Goal: Book appointment/travel/reservation

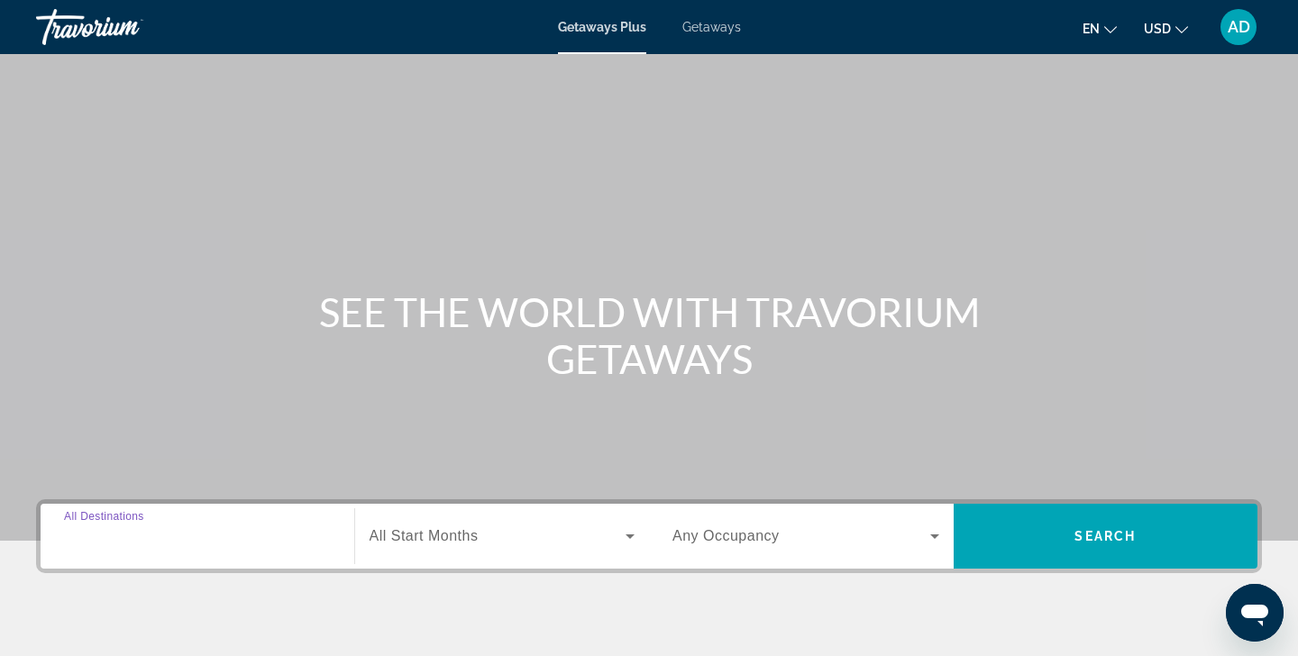
click at [175, 542] on input "Destination All Destinations" at bounding box center [197, 538] width 267 height 22
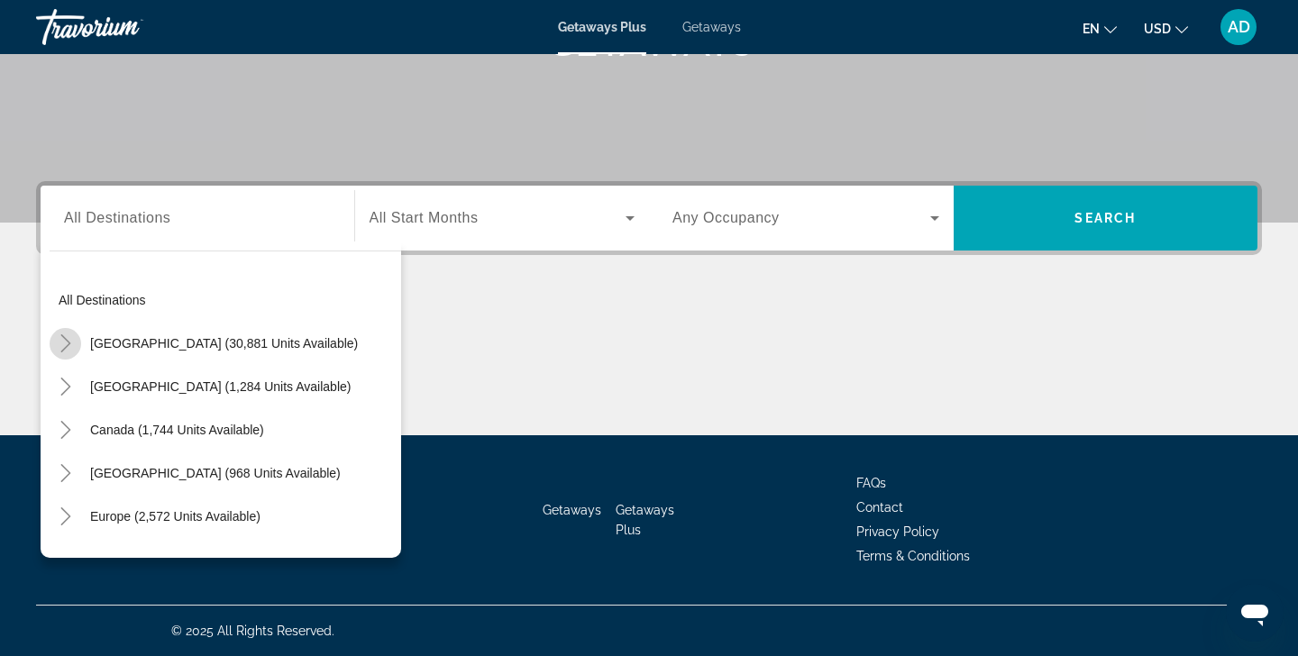
click at [68, 345] on icon "Toggle United States (30,881 units available)" at bounding box center [65, 344] width 10 height 18
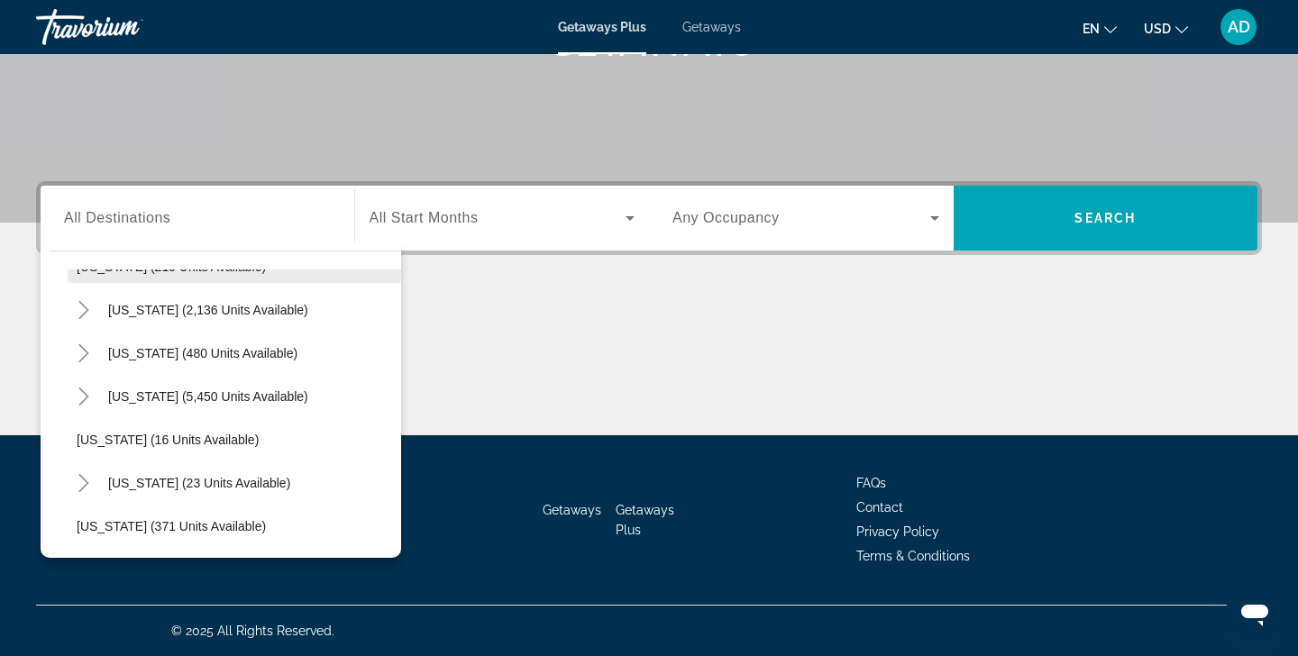
scroll to position [166, 0]
click at [85, 394] on icon "Toggle Florida (5,450 units available)" at bounding box center [84, 394] width 18 height 18
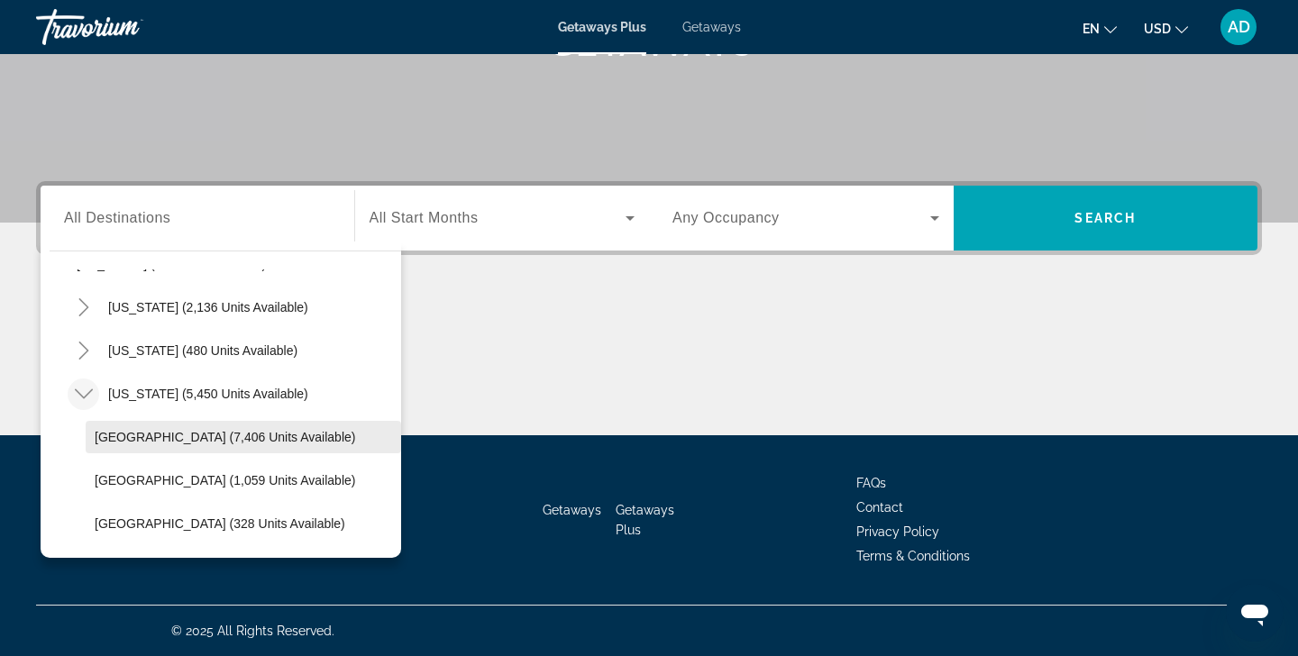
click at [185, 443] on span "[GEOGRAPHIC_DATA] (7,406 units available)" at bounding box center [225, 437] width 261 height 14
type input "**********"
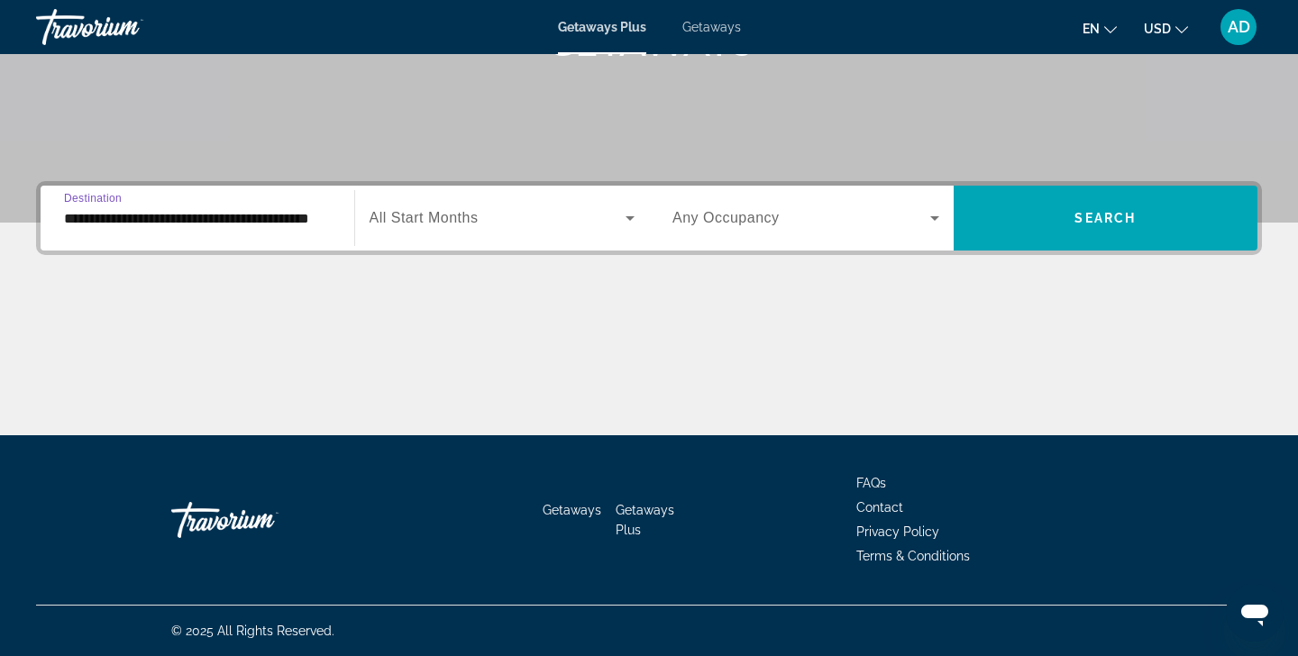
click at [631, 221] on icon "Search widget" at bounding box center [630, 218] width 22 height 22
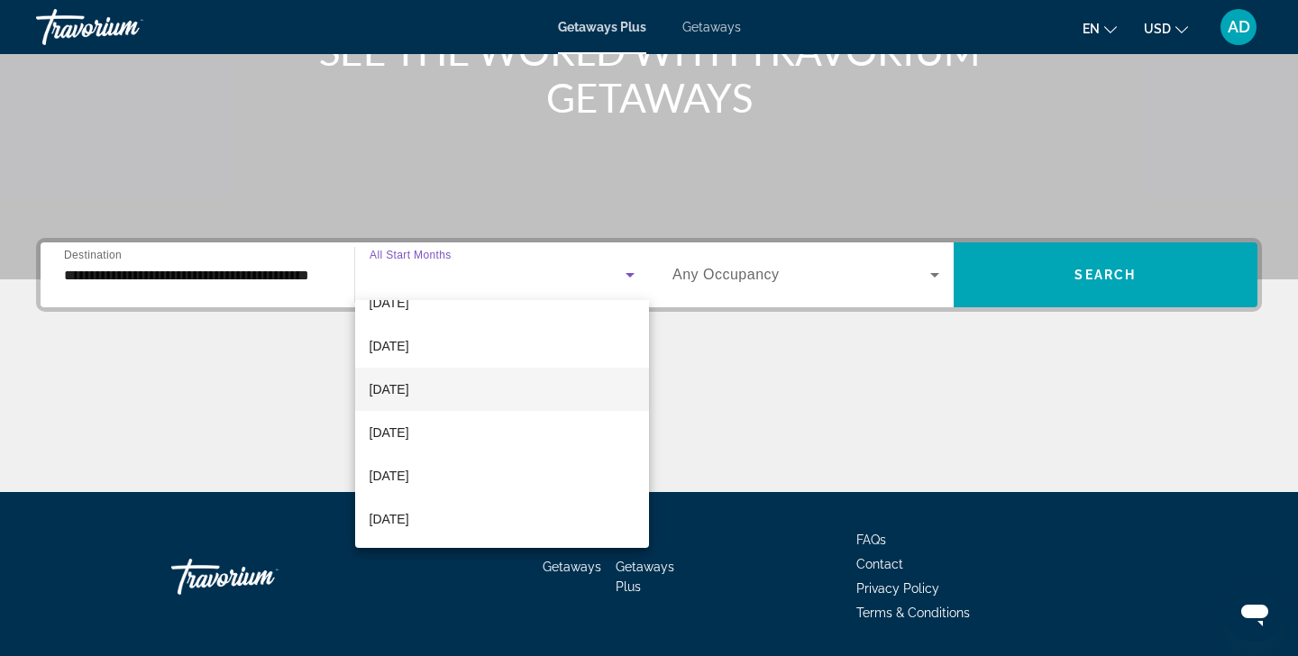
scroll to position [372, 0]
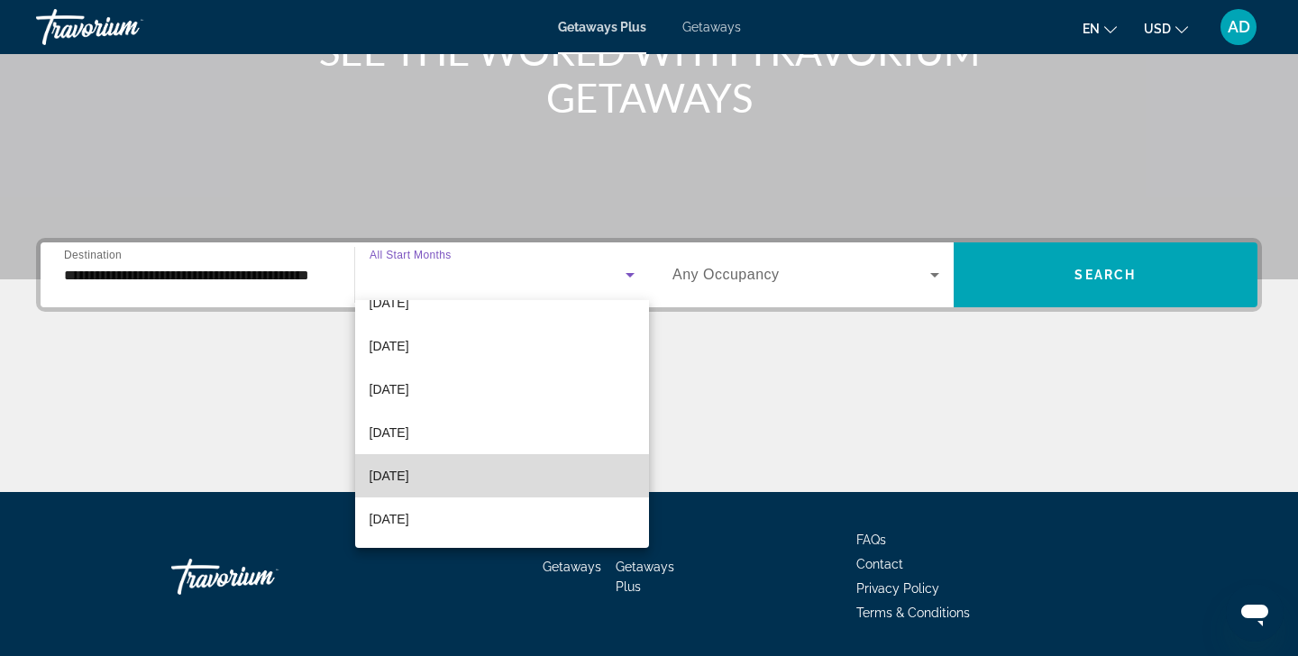
click at [409, 476] on span "[DATE]" at bounding box center [390, 476] width 40 height 22
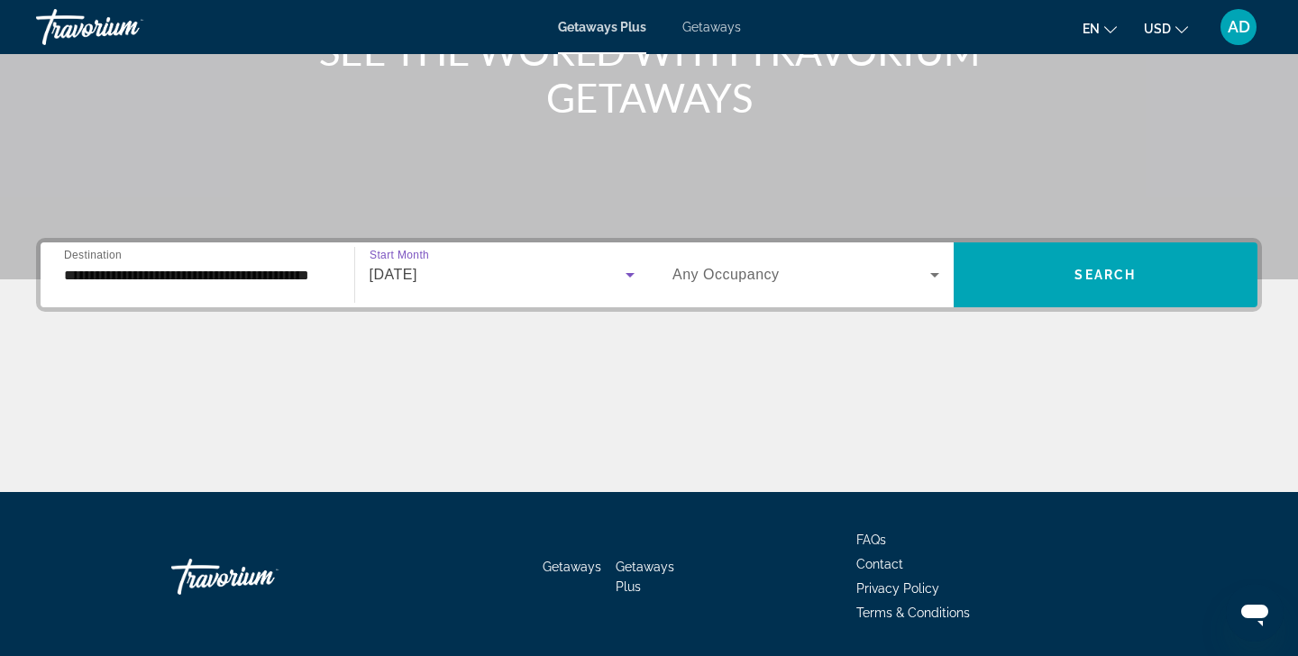
click at [932, 275] on icon "Search widget" at bounding box center [935, 275] width 9 height 5
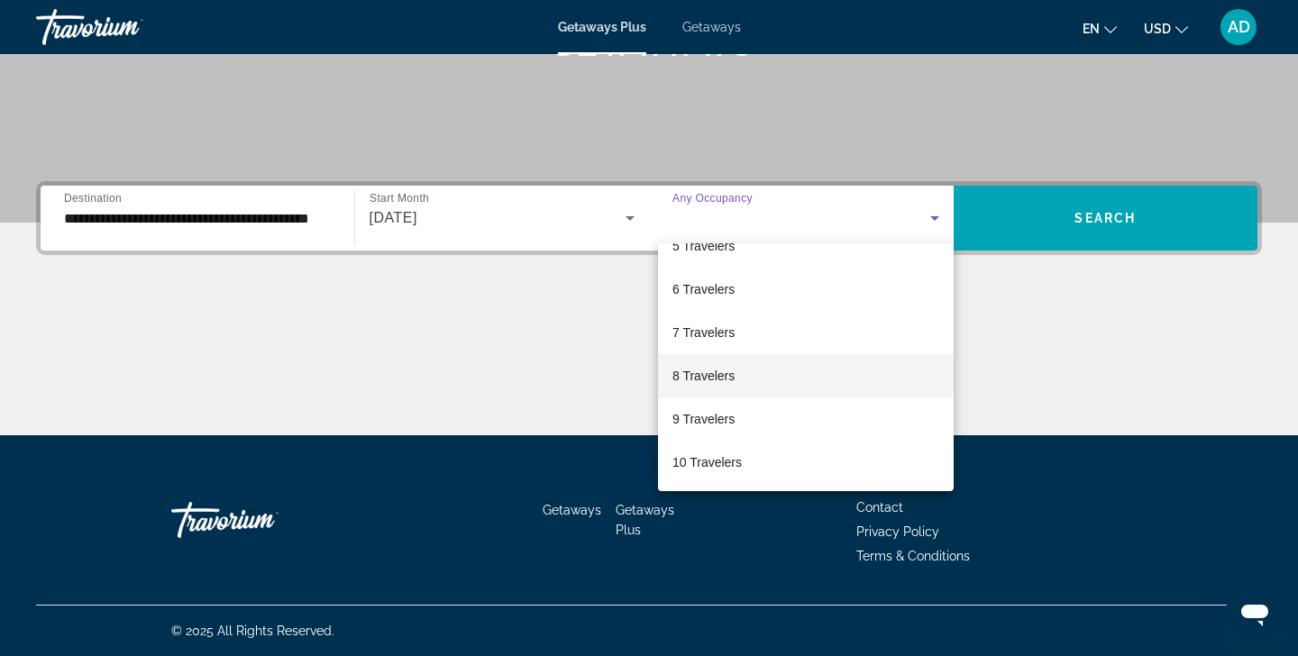
scroll to position [199, 0]
click at [764, 385] on mat-option "8 Travelers" at bounding box center [806, 375] width 296 height 43
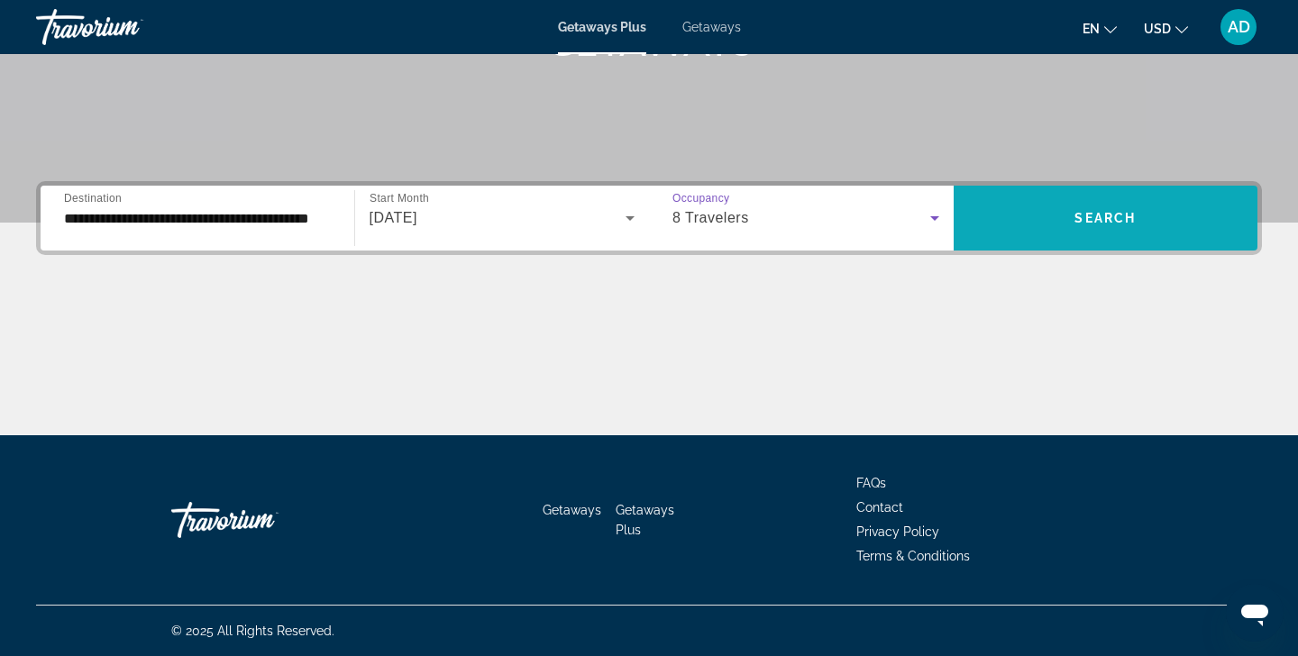
drag, startPoint x: 1095, startPoint y: 220, endPoint x: 1076, endPoint y: 224, distance: 19.3
click at [1076, 224] on span "Search" at bounding box center [1105, 218] width 61 height 14
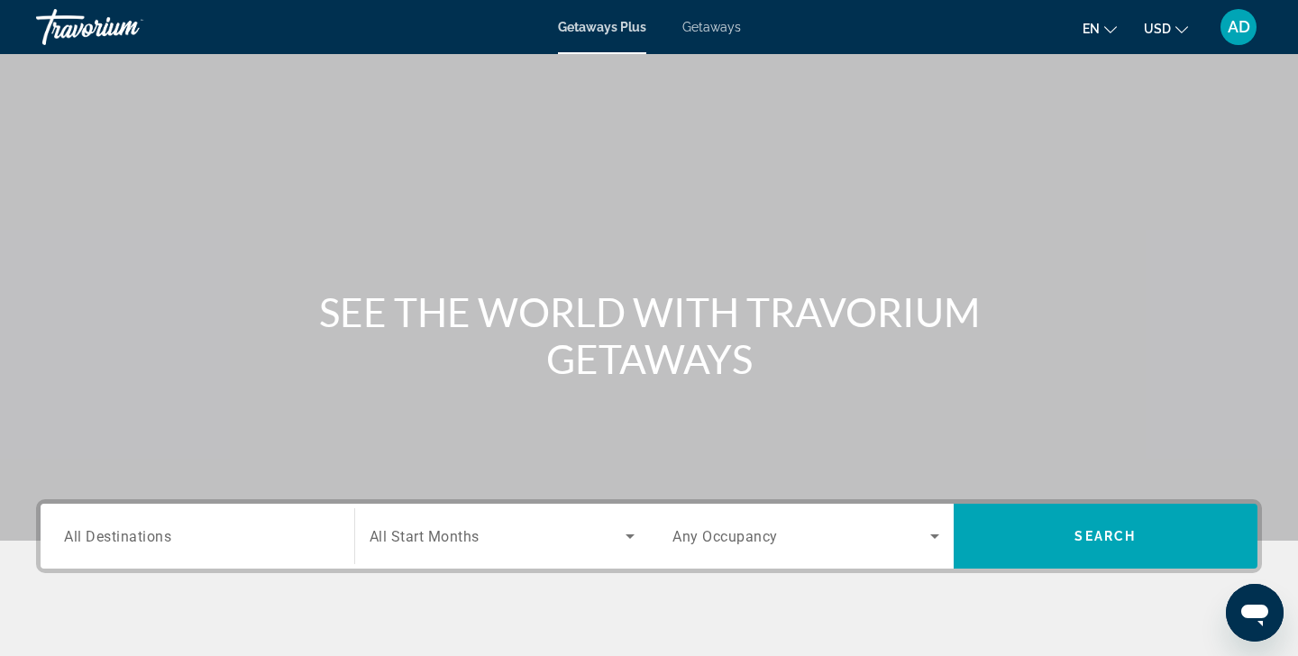
click at [239, 535] on input "Destination All Destinations" at bounding box center [197, 538] width 267 height 22
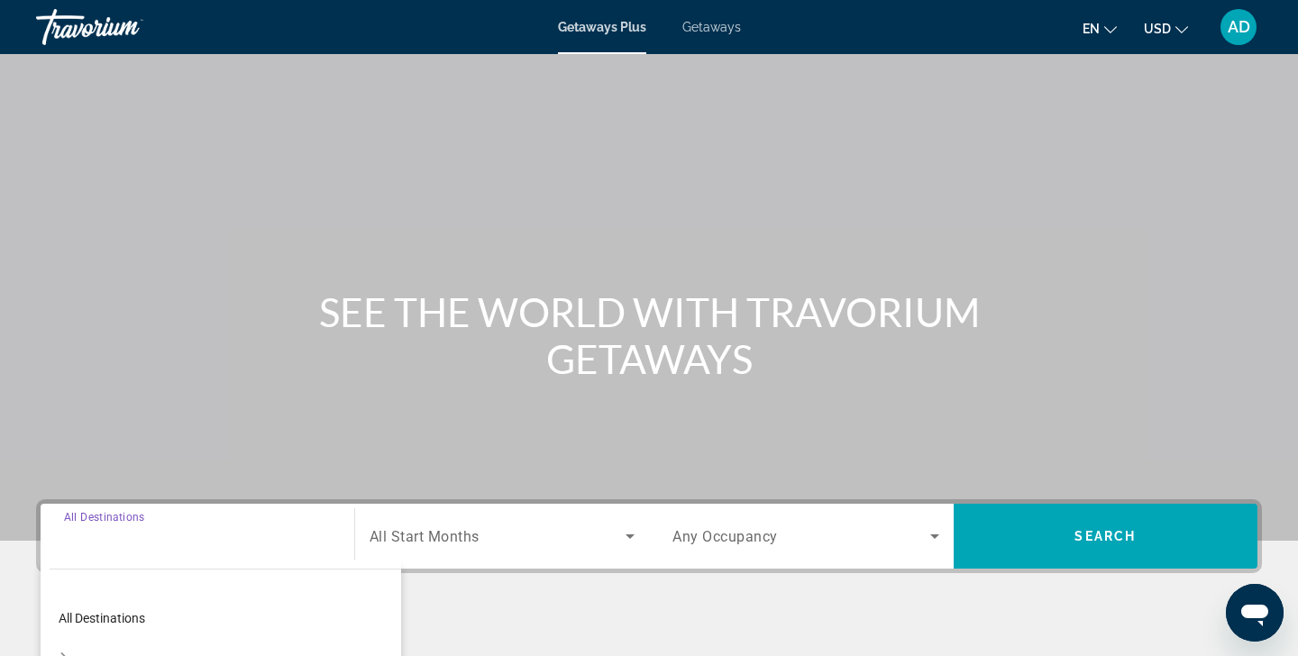
scroll to position [318, 0]
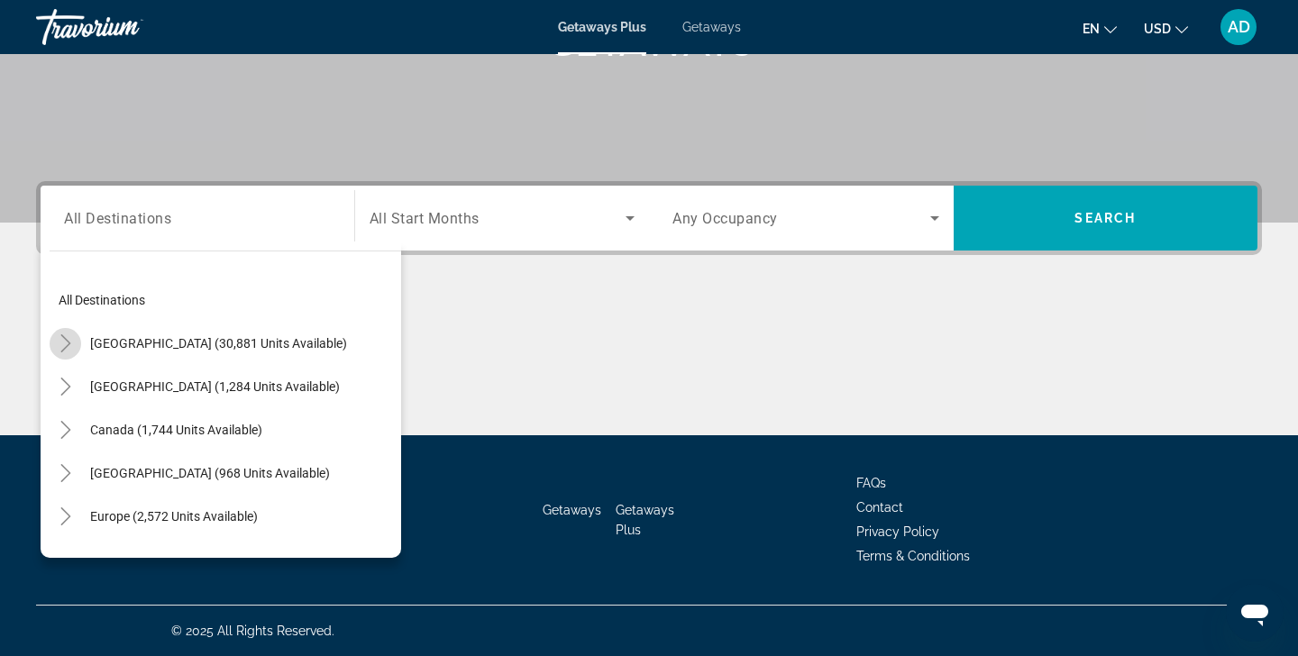
click at [66, 347] on icon "Toggle United States (30,881 units available)" at bounding box center [65, 344] width 10 height 18
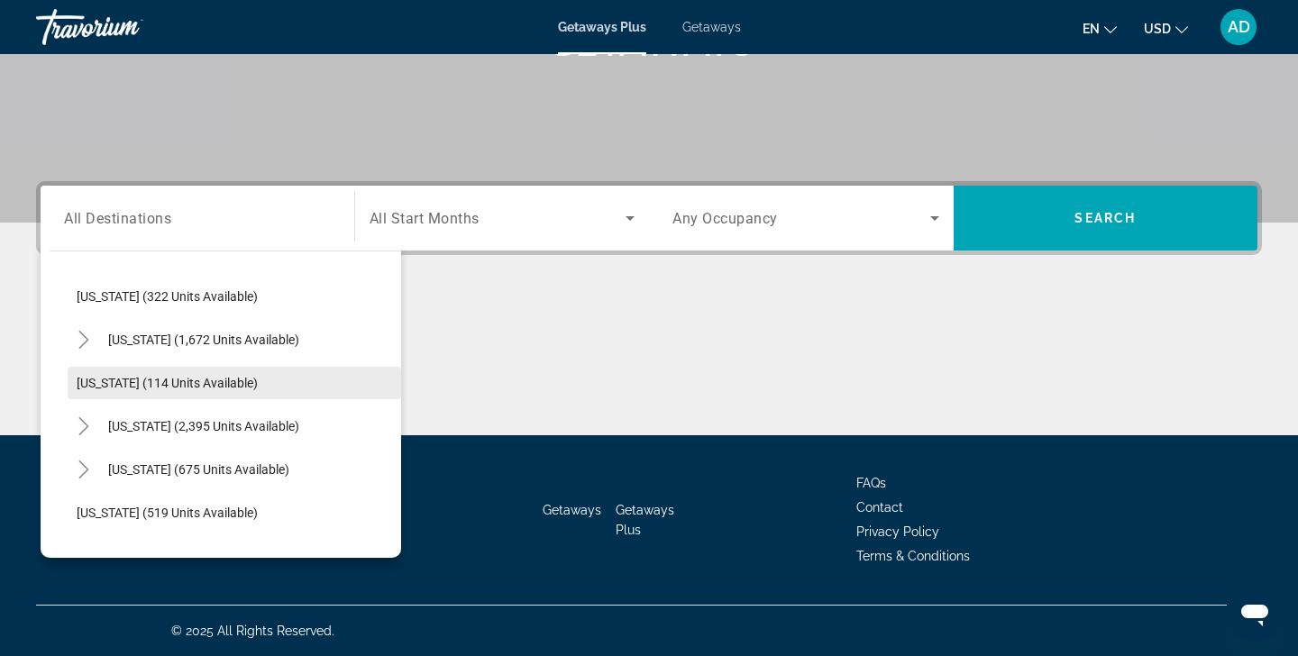
scroll to position [746, 0]
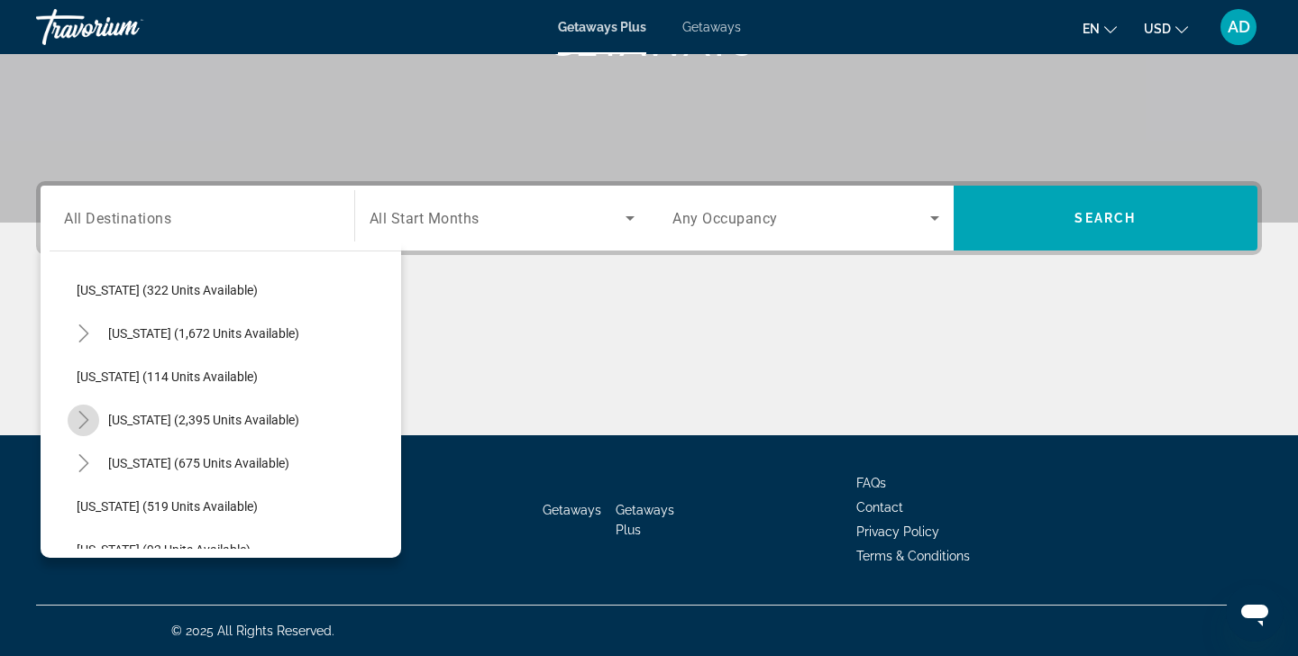
click at [87, 421] on icon "Toggle Nevada (2,395 units available)" at bounding box center [83, 420] width 10 height 18
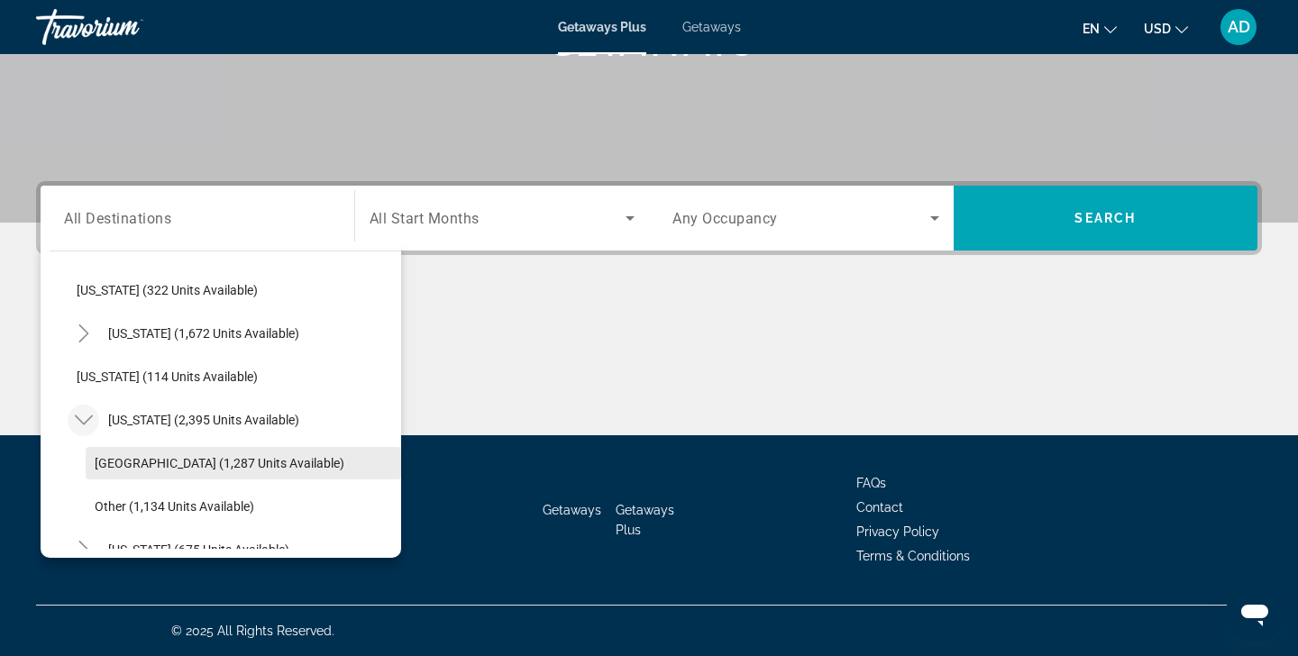
click at [144, 465] on span "[GEOGRAPHIC_DATA] (1,287 units available)" at bounding box center [220, 463] width 250 height 14
type input "**********"
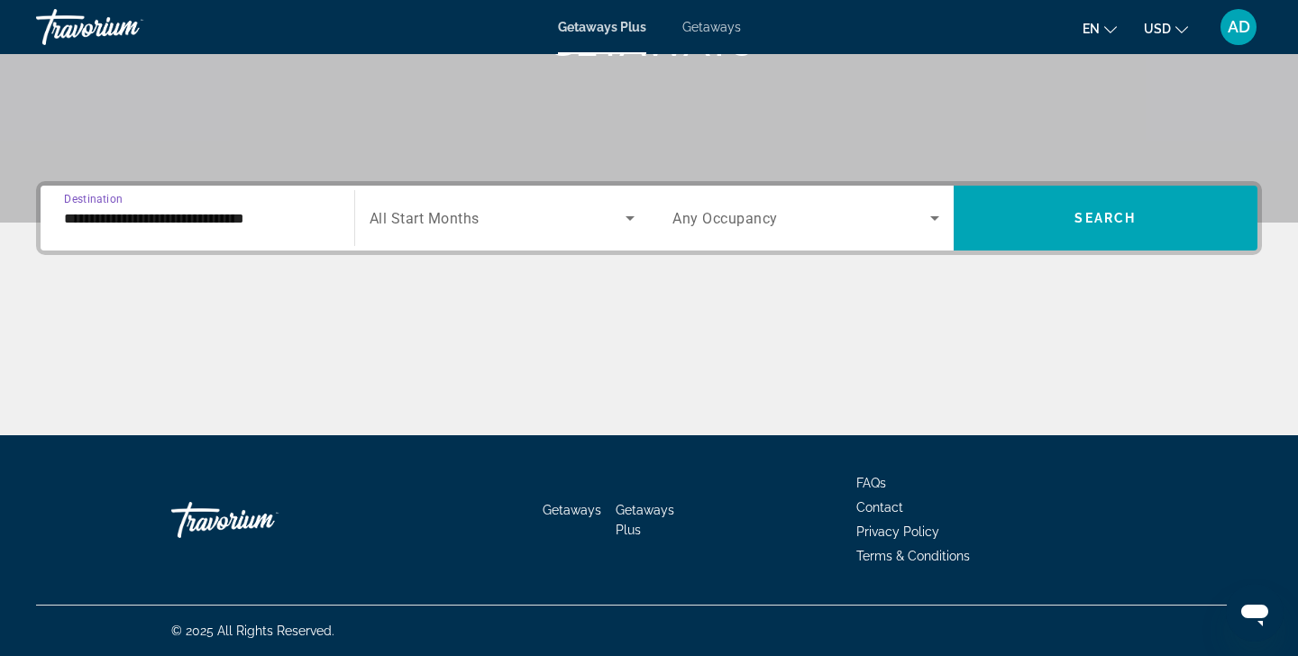
click at [631, 216] on icon "Search widget" at bounding box center [630, 218] width 22 height 22
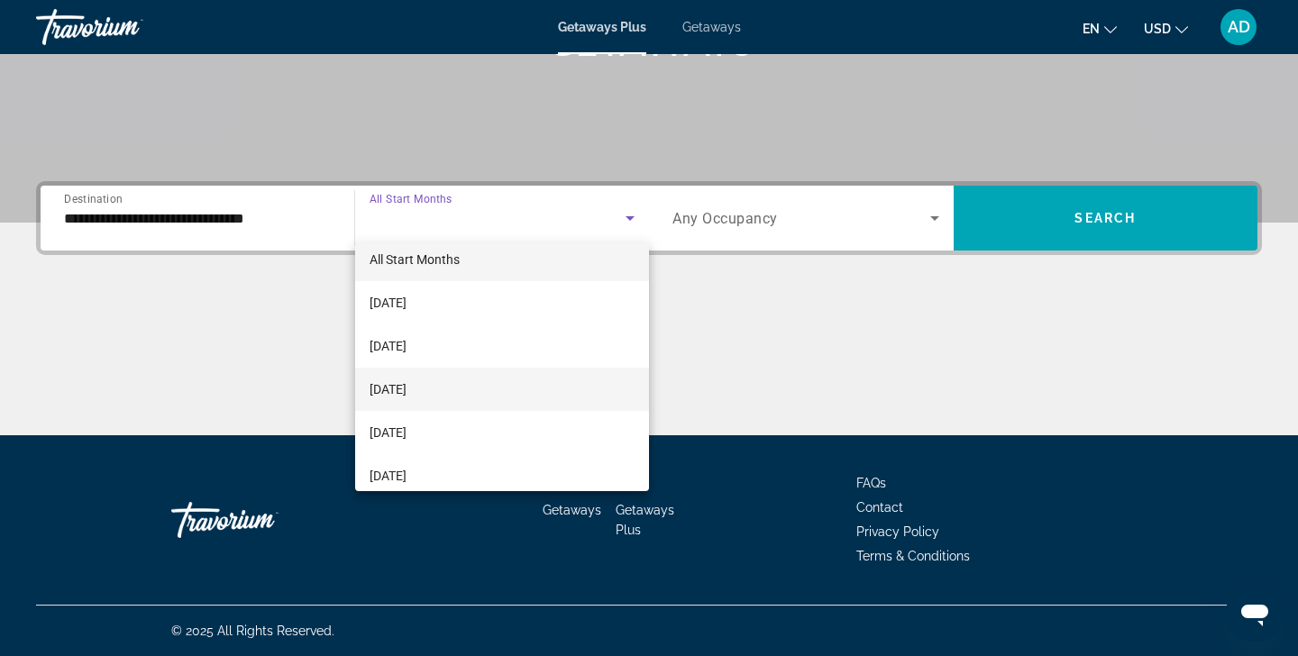
scroll to position [0, 0]
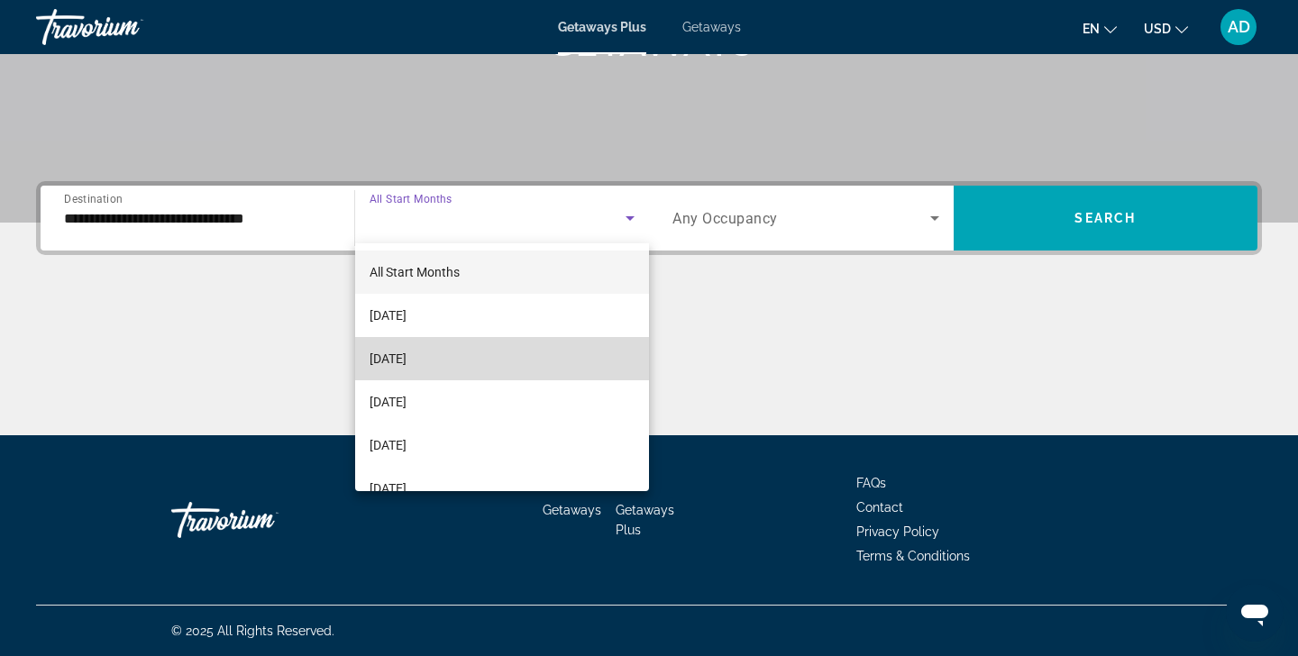
click at [502, 359] on mat-option "[DATE]" at bounding box center [502, 358] width 295 height 43
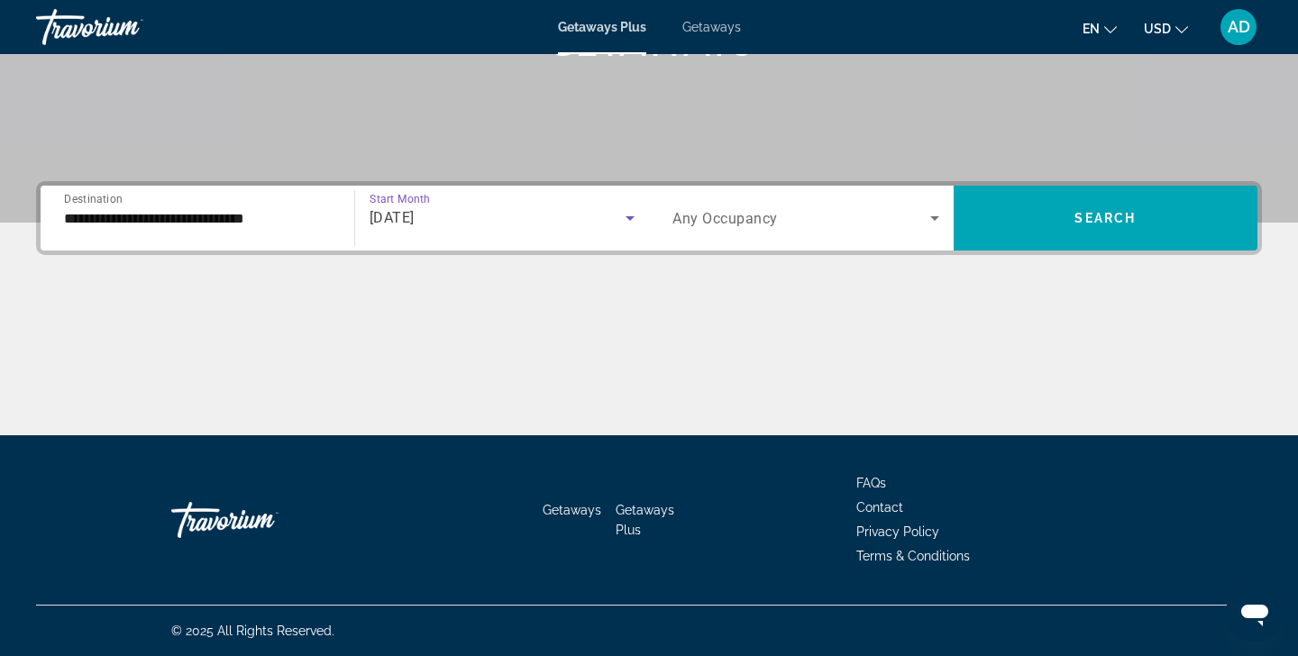
click at [933, 218] on icon "Search widget" at bounding box center [935, 218] width 9 height 5
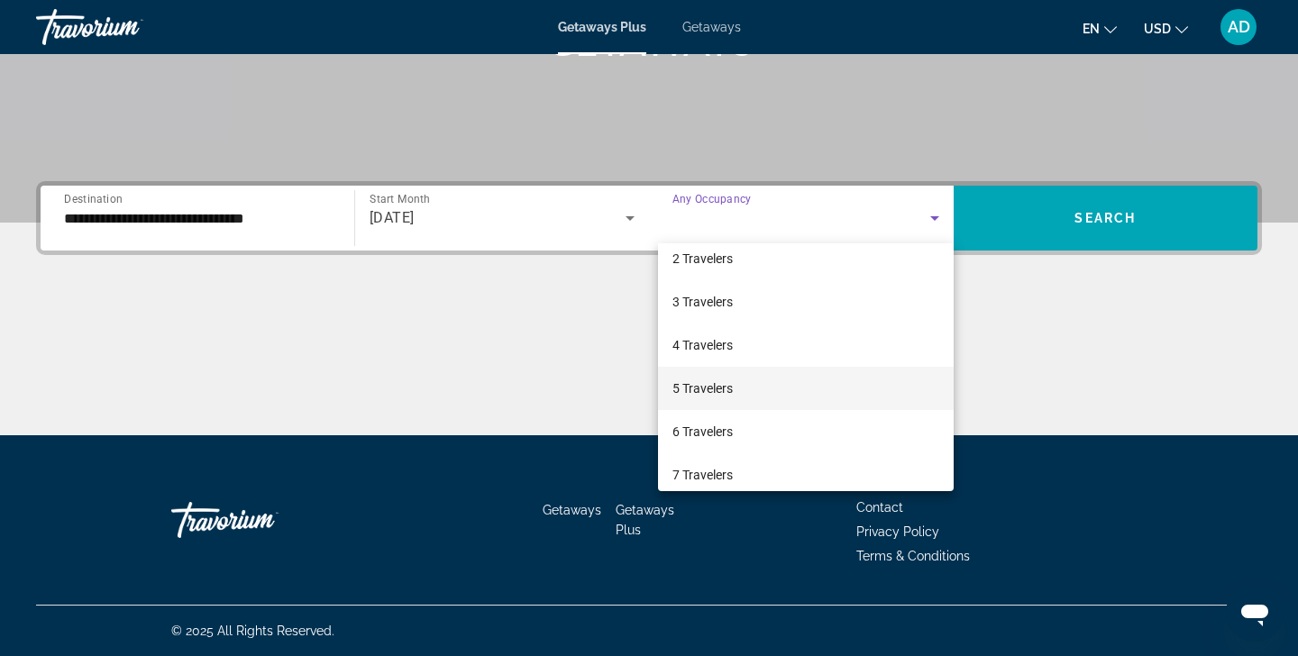
scroll to position [59, 0]
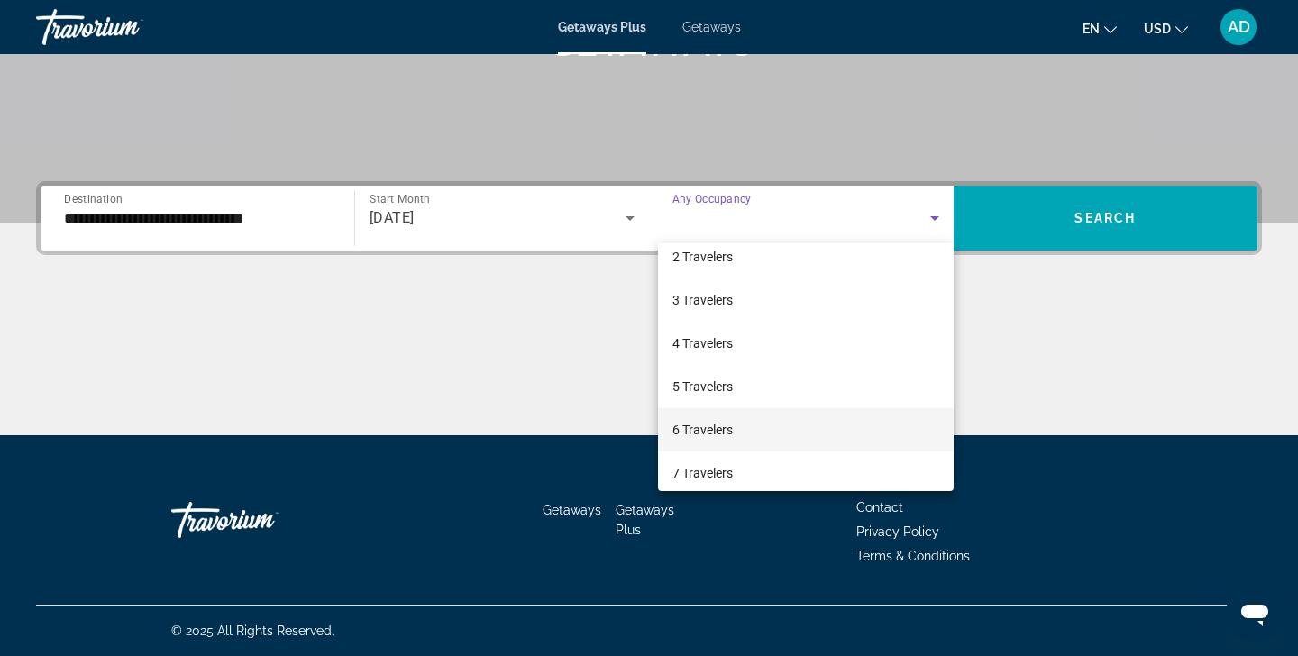
click at [792, 433] on mat-option "6 Travelers" at bounding box center [806, 429] width 296 height 43
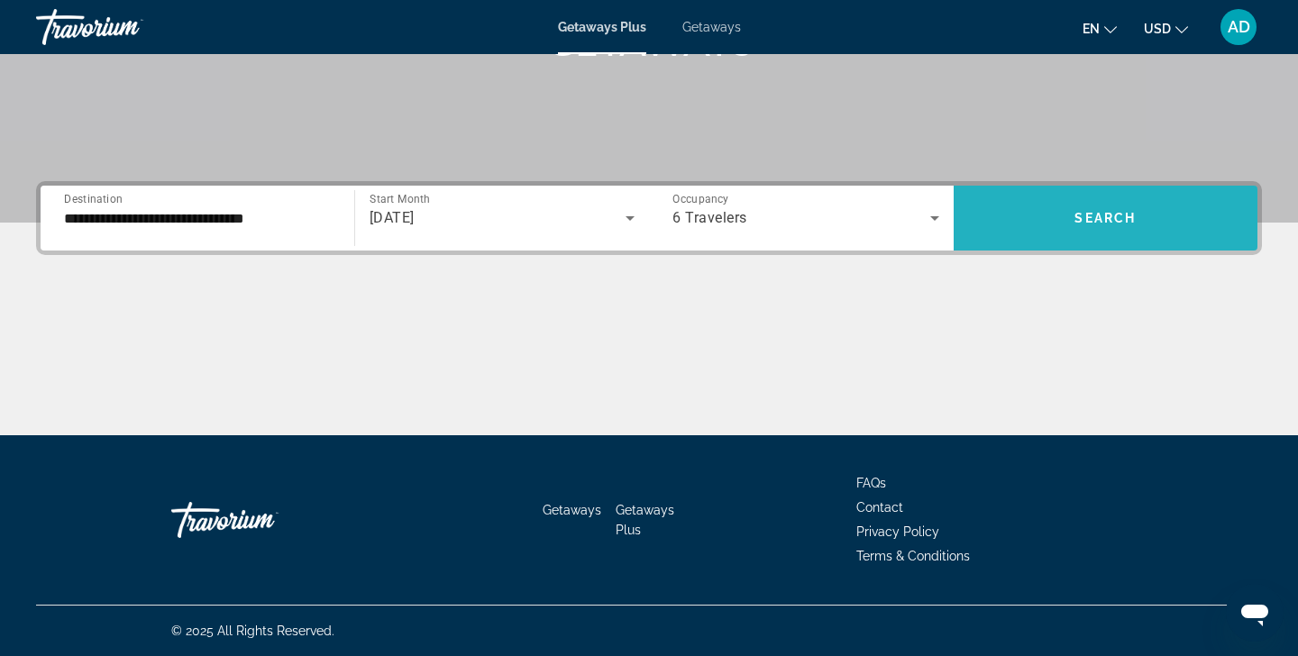
click at [1097, 225] on span "Search widget" at bounding box center [1106, 218] width 305 height 43
